Goal: Obtain resource: Obtain resource

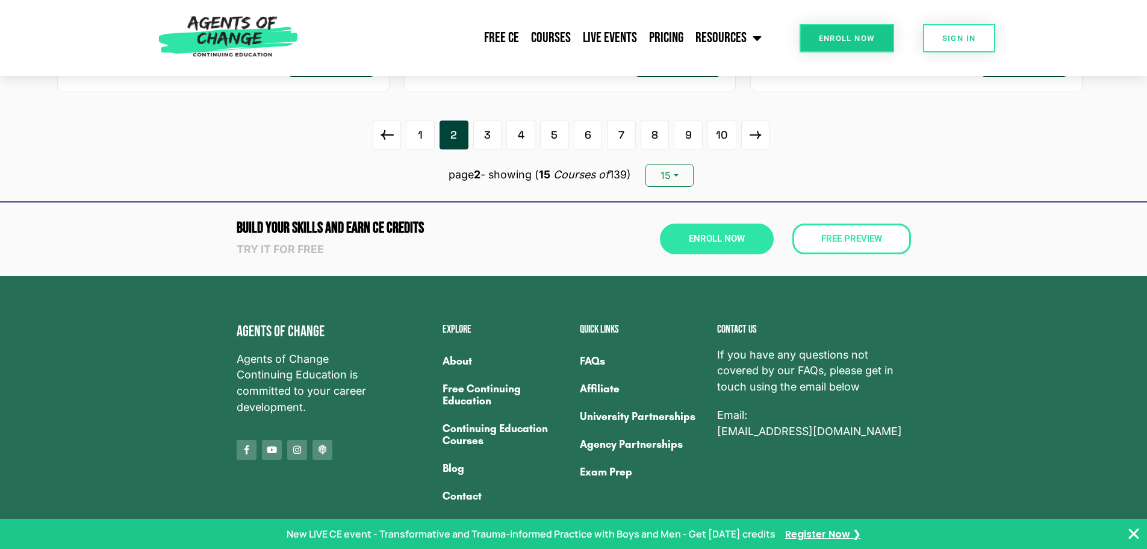
scroll to position [2244, 0]
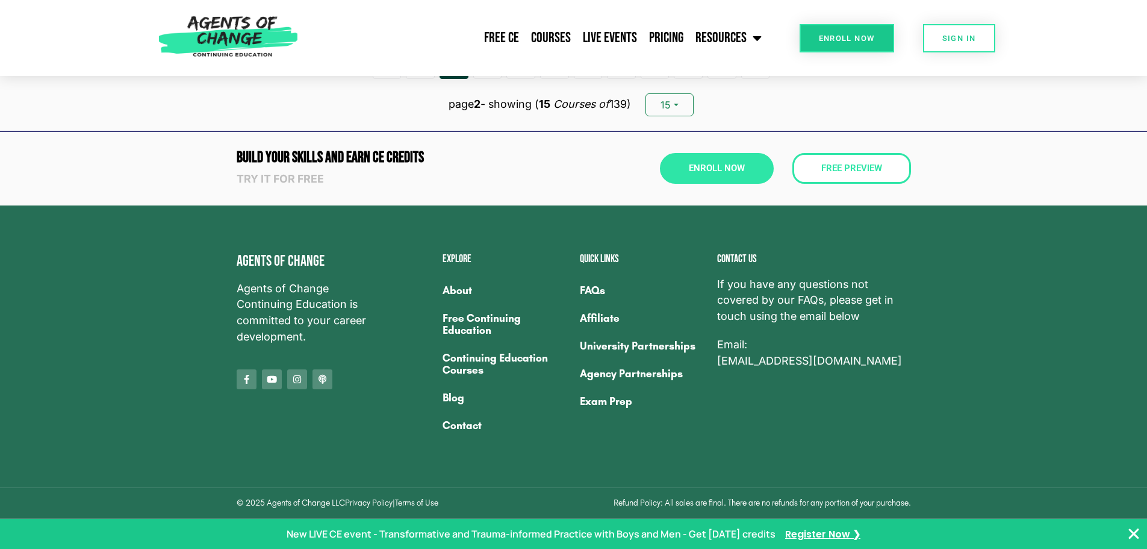
click at [464, 328] on link "Free Continuing Education" at bounding box center [505, 324] width 125 height 40
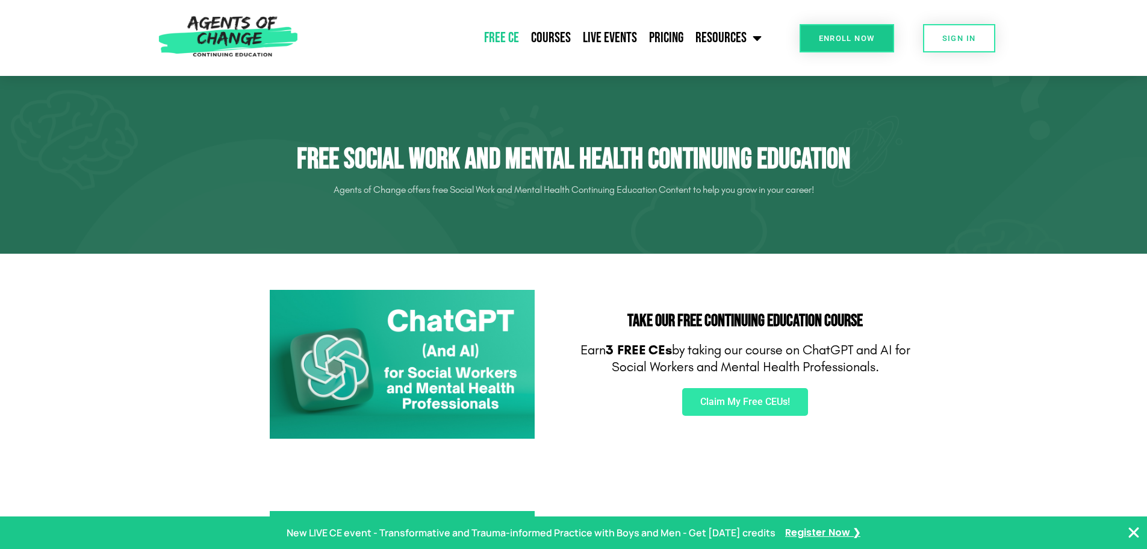
scroll to position [60, 0]
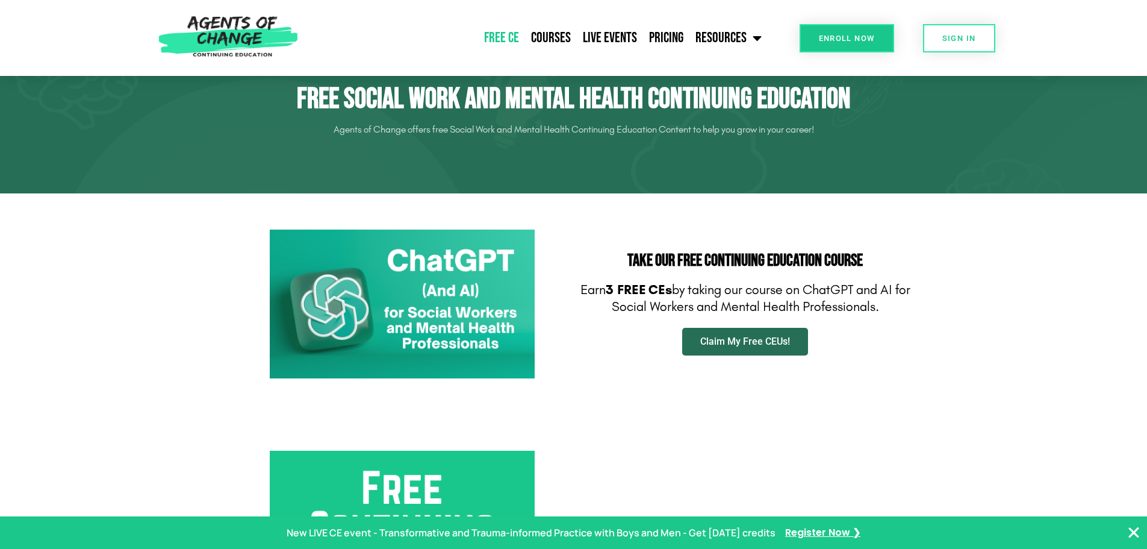
click at [792, 338] on link "Claim My Free CEUs!" at bounding box center [745, 342] width 126 height 28
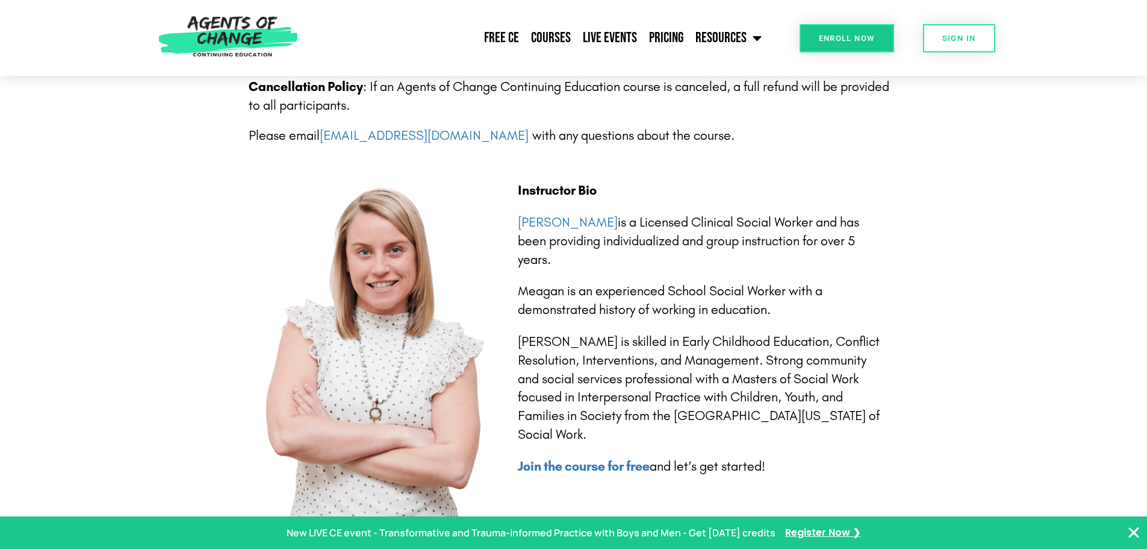
scroll to position [2529, 0]
